Goal: Navigation & Orientation: Find specific page/section

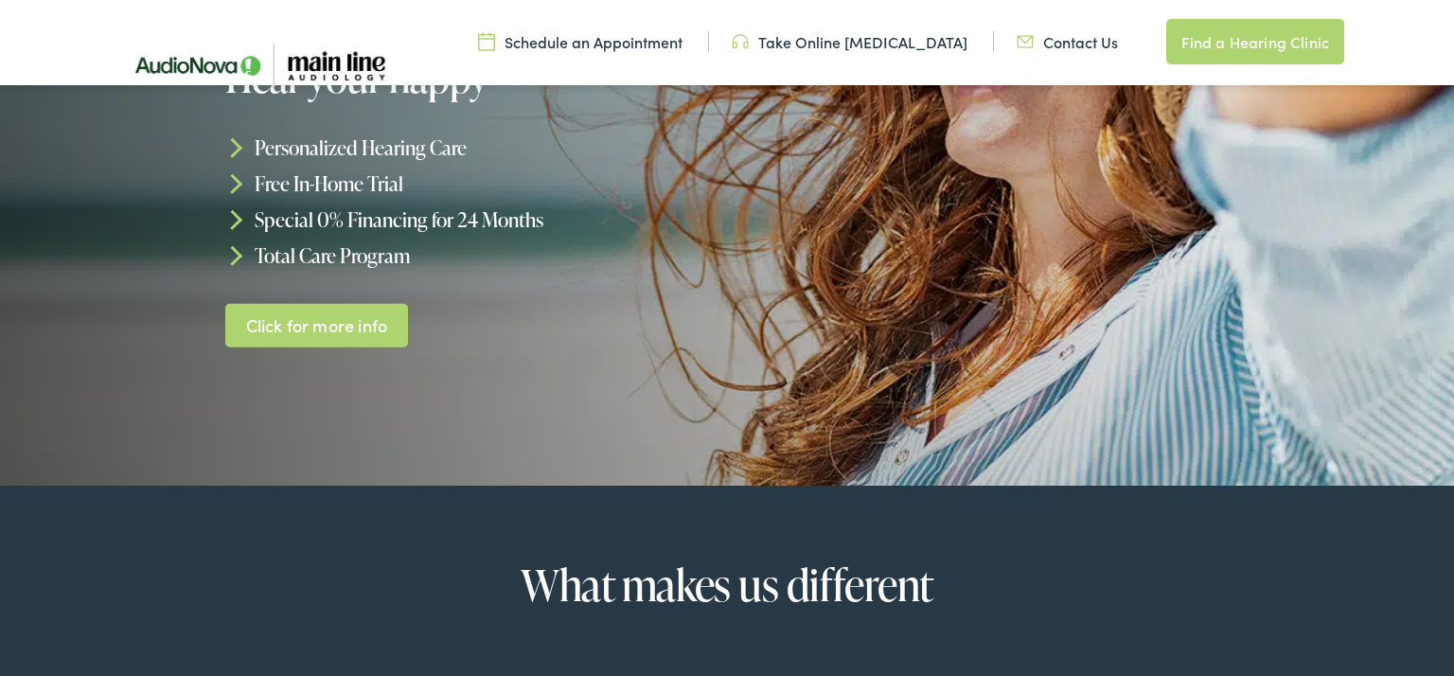
scroll to position [418, 0]
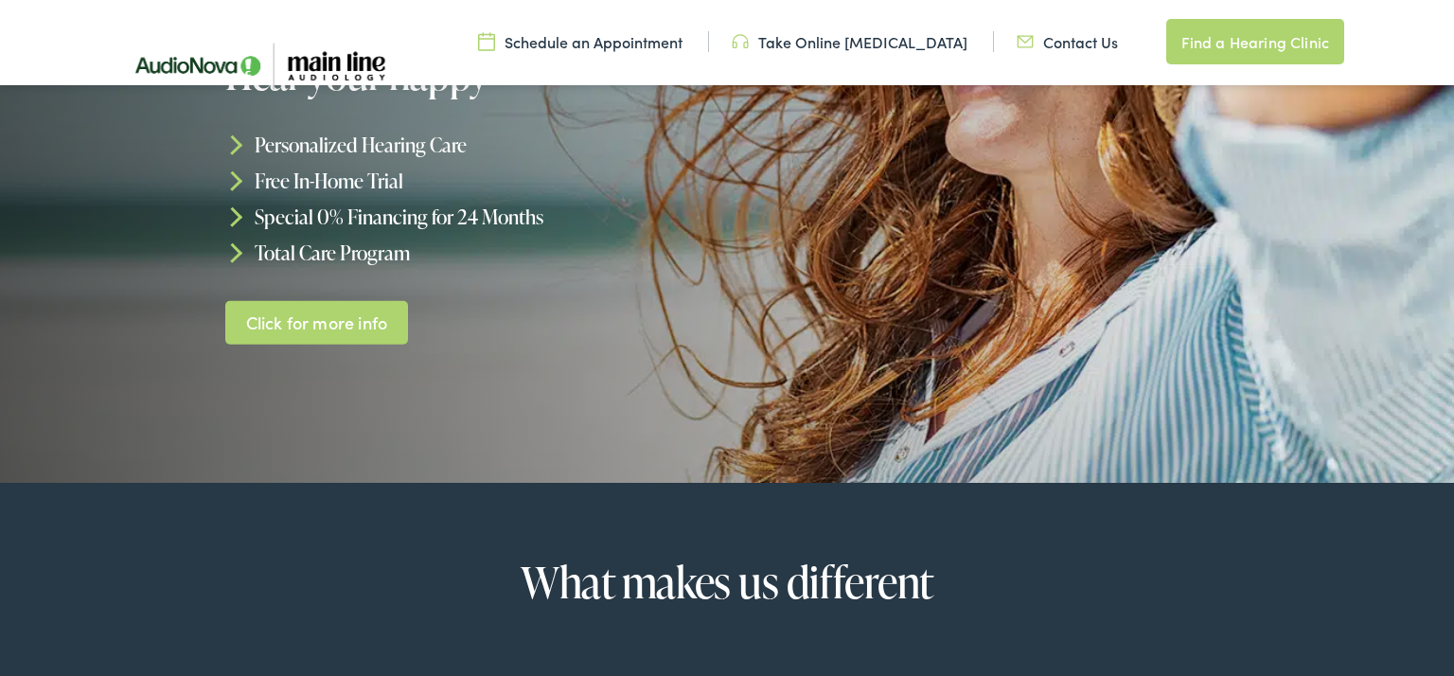
click at [569, 47] on link "Schedule an Appointment" at bounding box center [580, 41] width 204 height 21
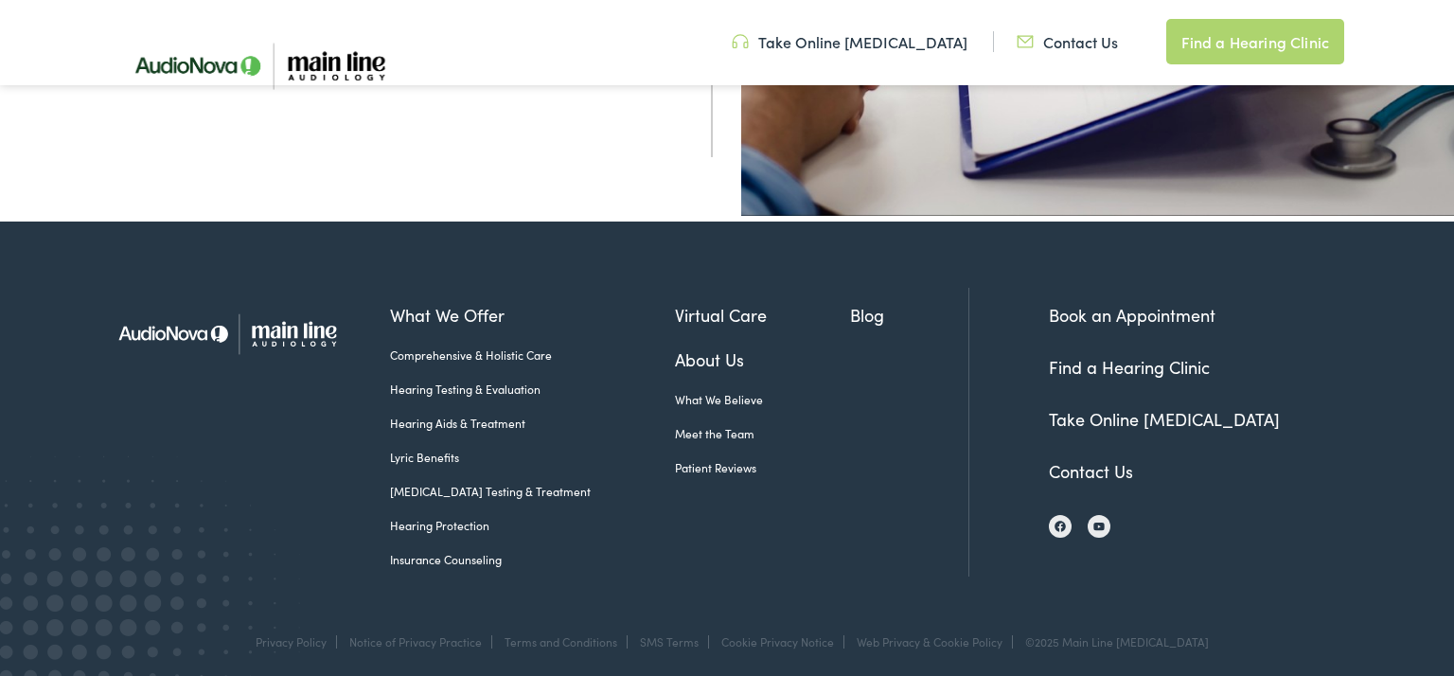
scroll to position [806, 0]
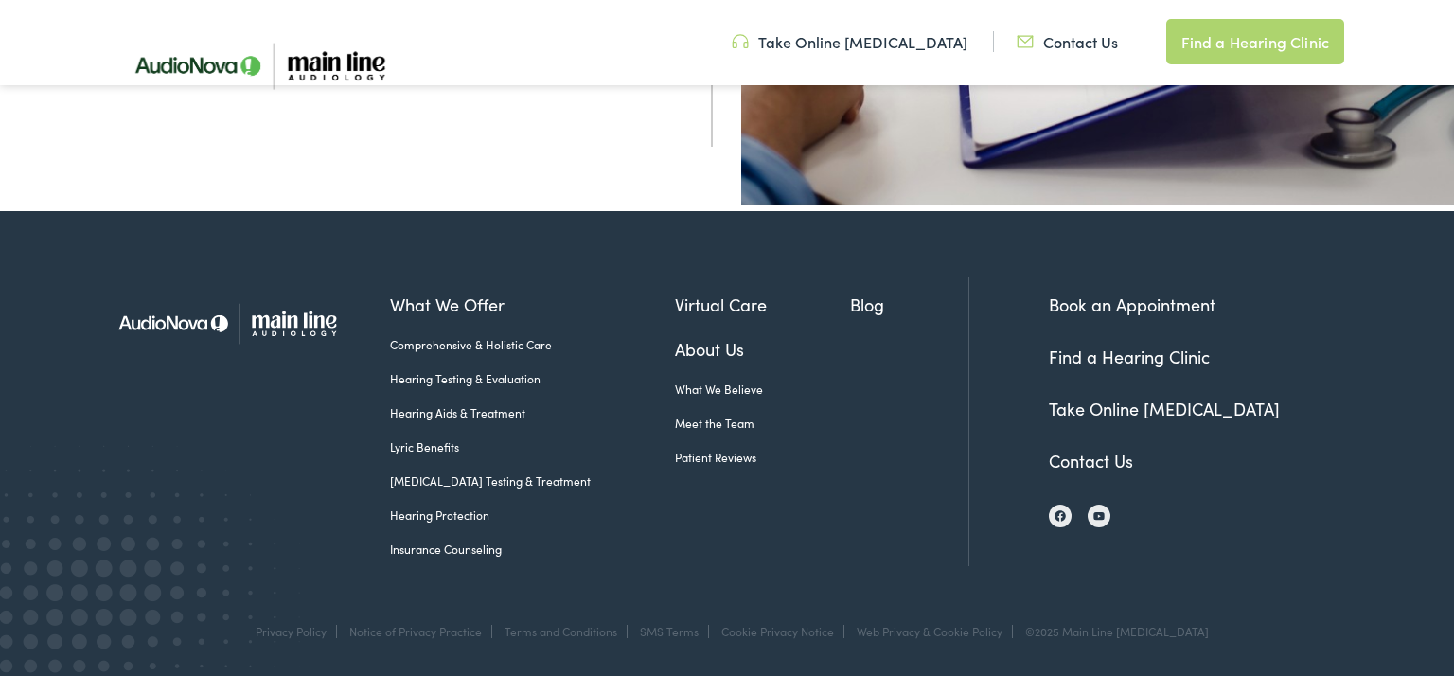
click at [1057, 451] on link "Contact Us" at bounding box center [1091, 461] width 84 height 24
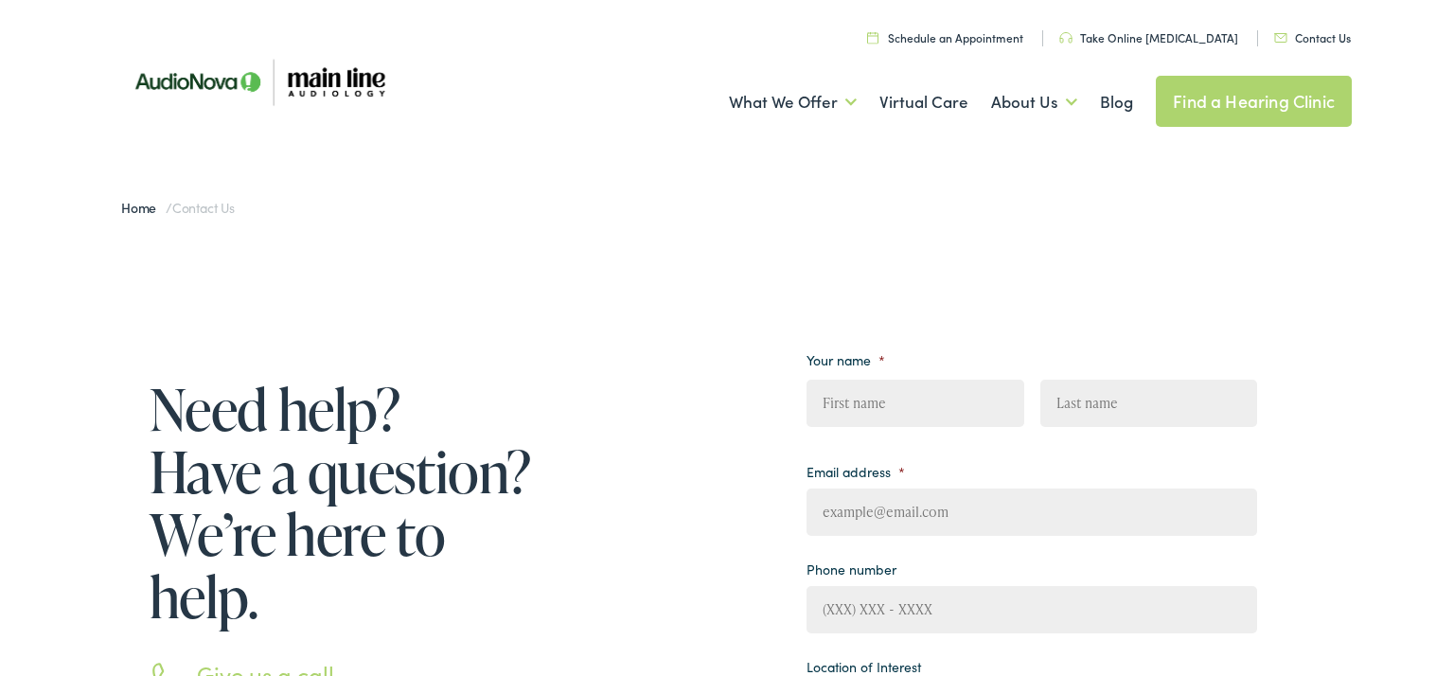
click at [179, 85] on img at bounding box center [258, 81] width 312 height 105
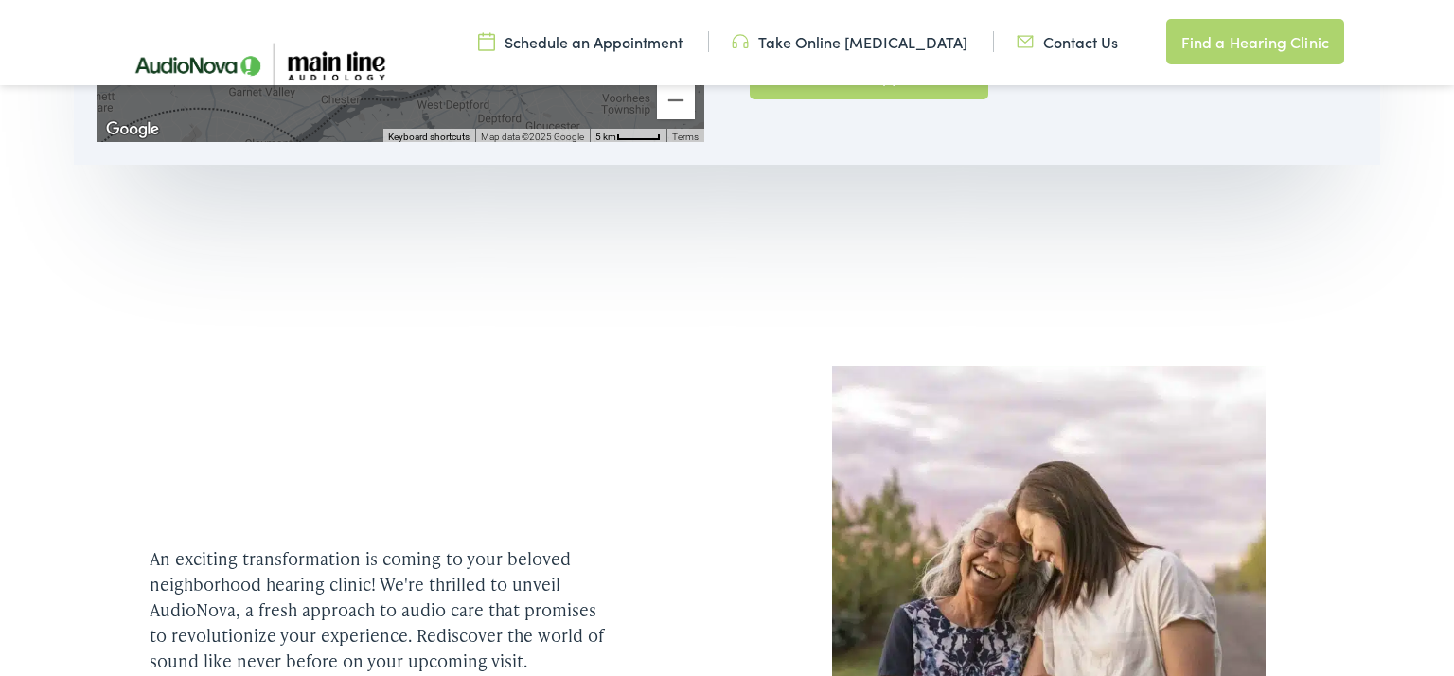
scroll to position [1597, 0]
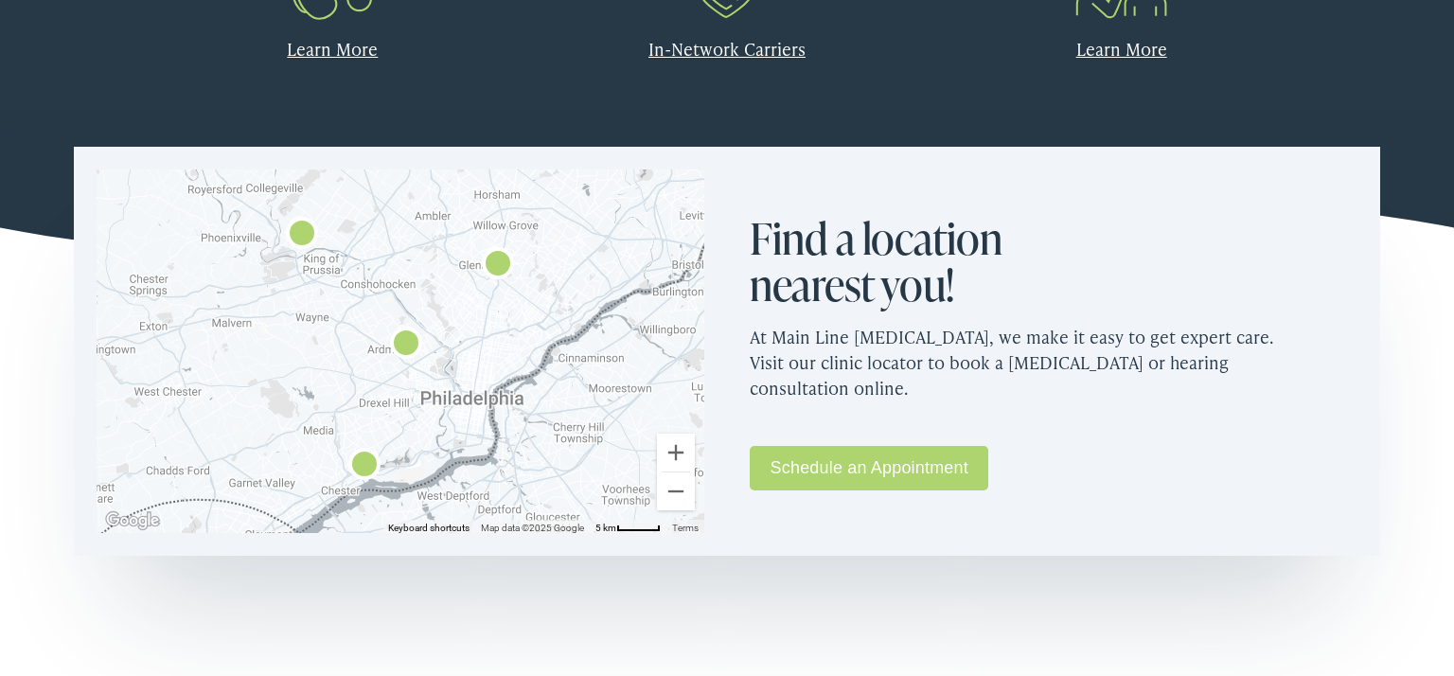
scroll to position [0, 0]
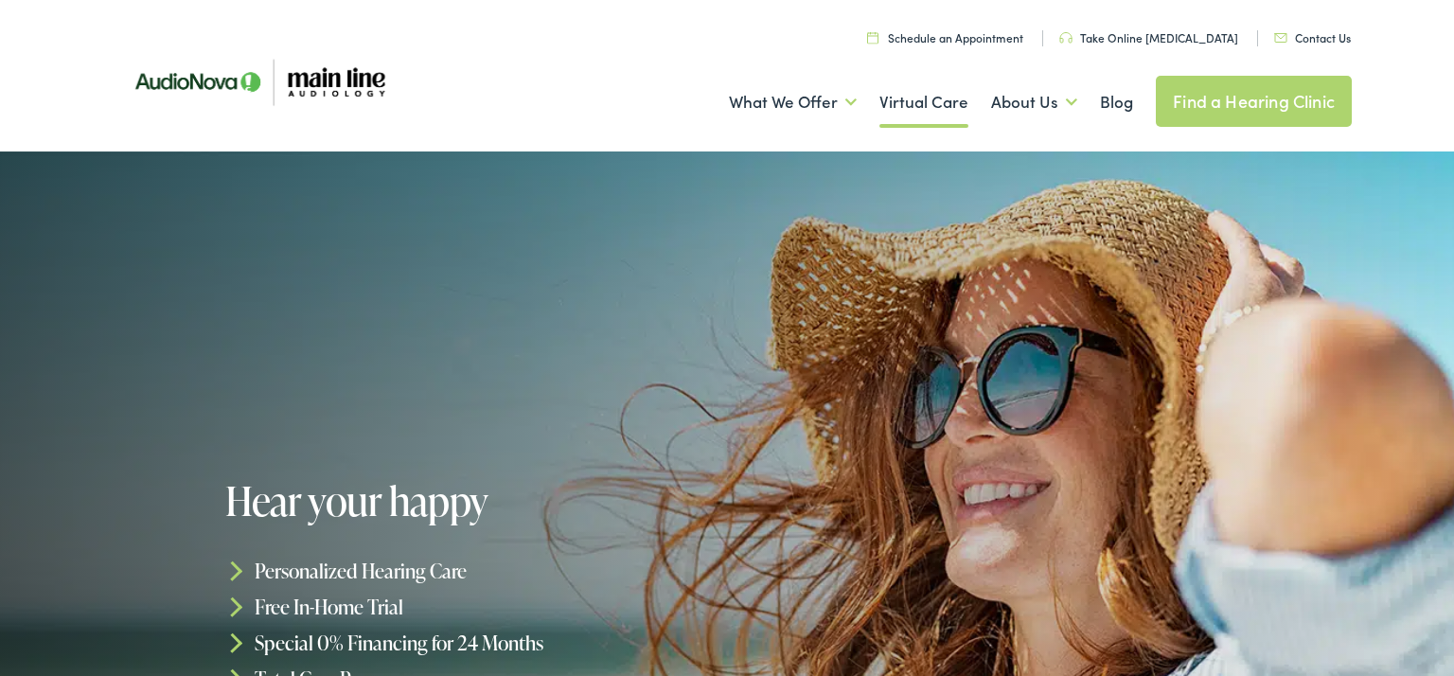
click at [951, 100] on link "Virtual Care" at bounding box center [923, 102] width 89 height 70
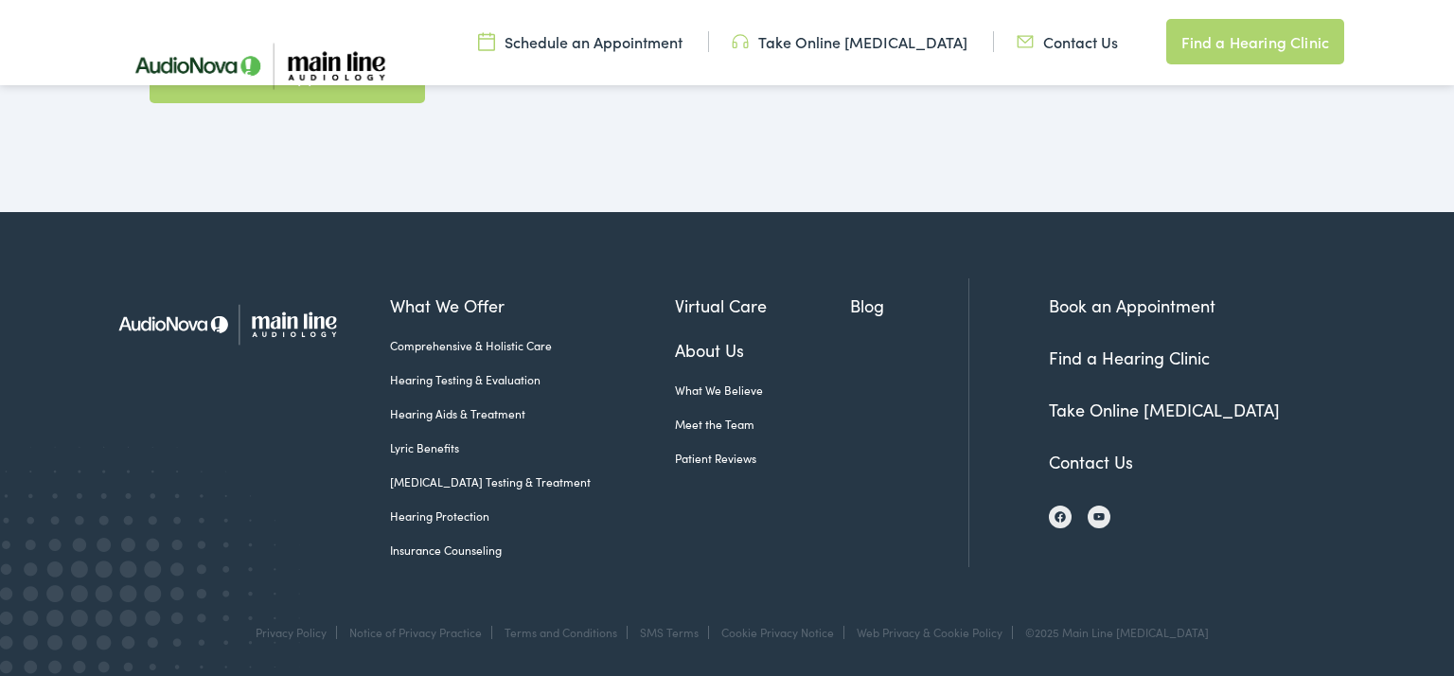
scroll to position [3391, 0]
